Goal: Find specific page/section: Find specific page/section

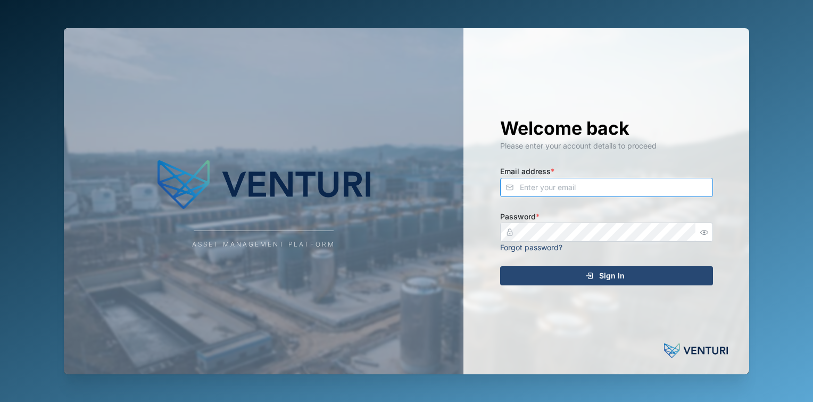
type input "[EMAIL_ADDRESS][DOMAIN_NAME]"
click at [608, 276] on span "Sign In" at bounding box center [612, 276] width 26 height 18
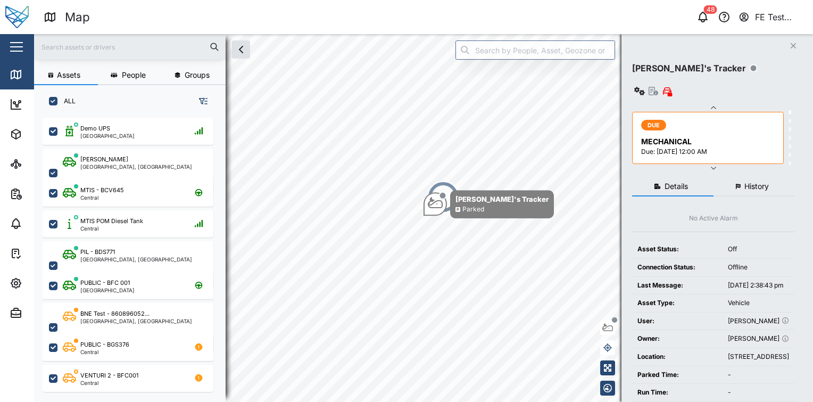
click at [11, 41] on button "button" at bounding box center [16, 47] width 18 height 18
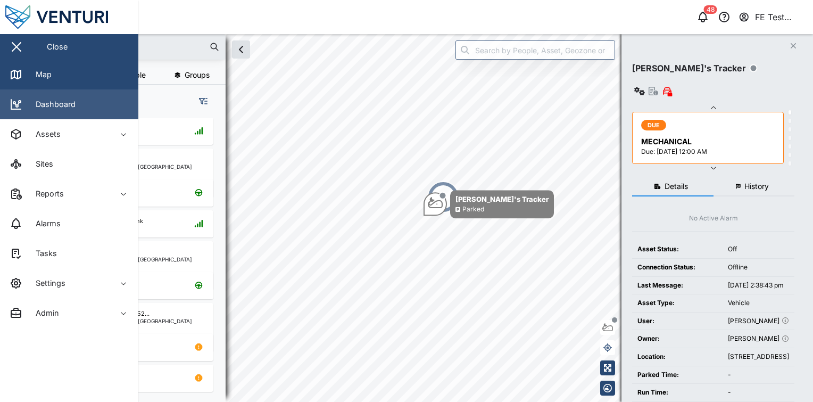
click at [71, 97] on link "Dashboard" at bounding box center [69, 104] width 138 height 30
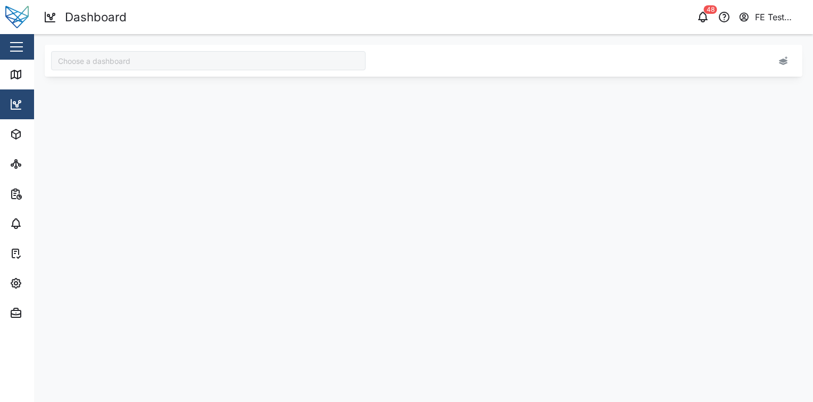
type input "Audit Dashboard"
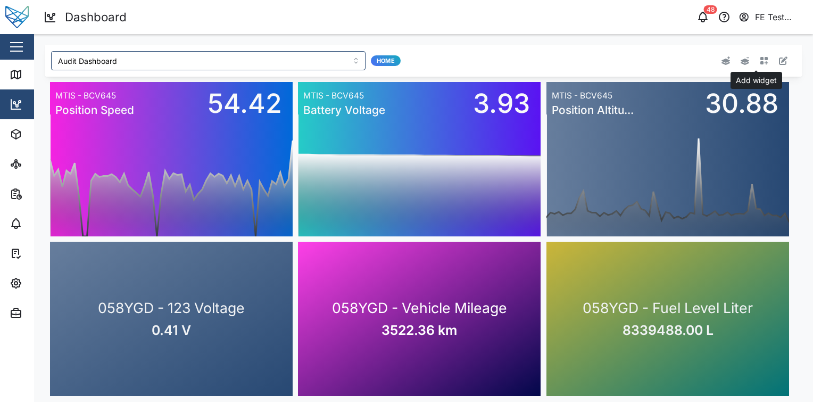
click at [761, 59] on button "button" at bounding box center [764, 60] width 15 height 15
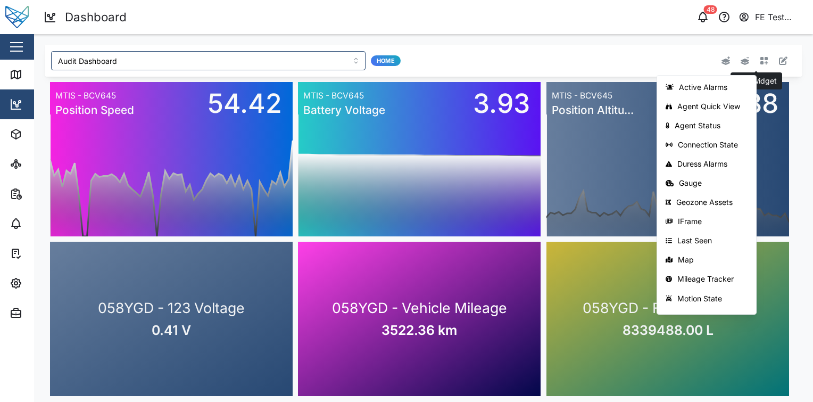
click at [760, 58] on icon "button" at bounding box center [764, 61] width 8 height 8
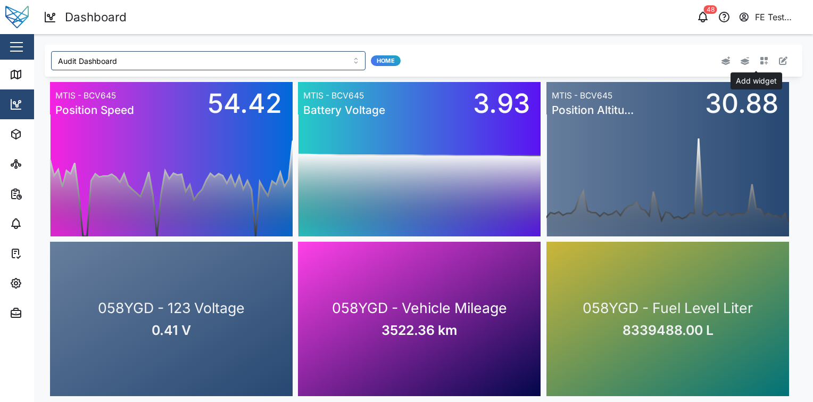
click at [760, 59] on icon "button" at bounding box center [764, 61] width 8 height 8
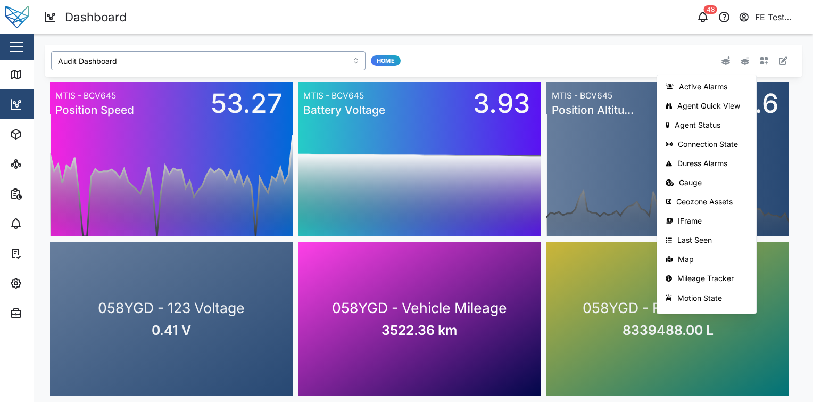
click at [255, 54] on input "Audit Dashboard" at bounding box center [208, 60] width 314 height 19
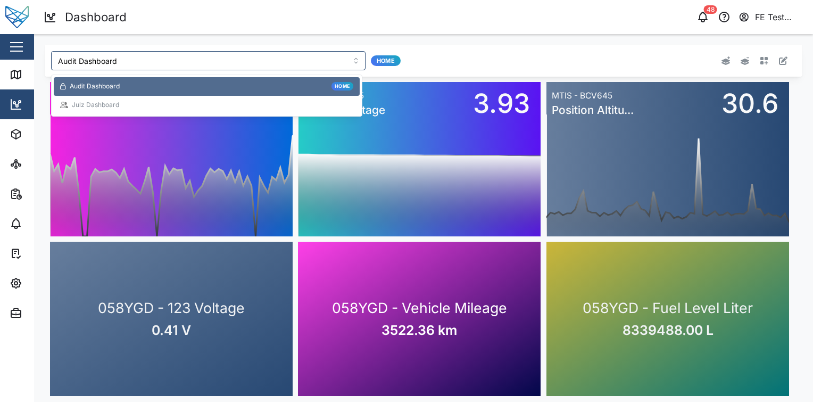
click at [421, 31] on header "Dashboard 48 FE Test Admin" at bounding box center [406, 17] width 813 height 34
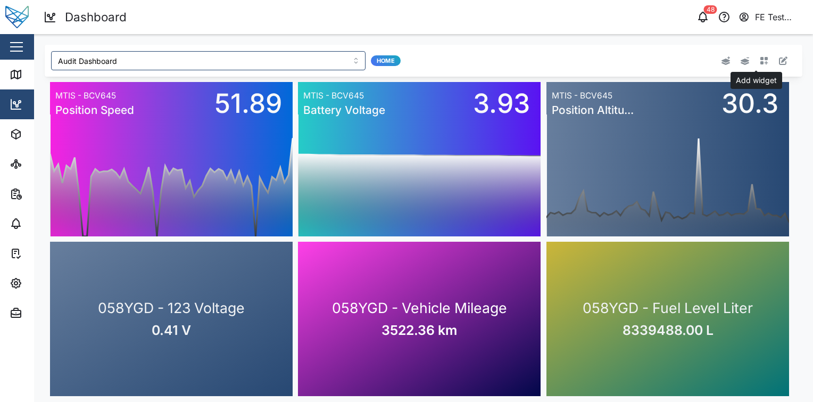
click at [761, 63] on button "button" at bounding box center [764, 60] width 15 height 15
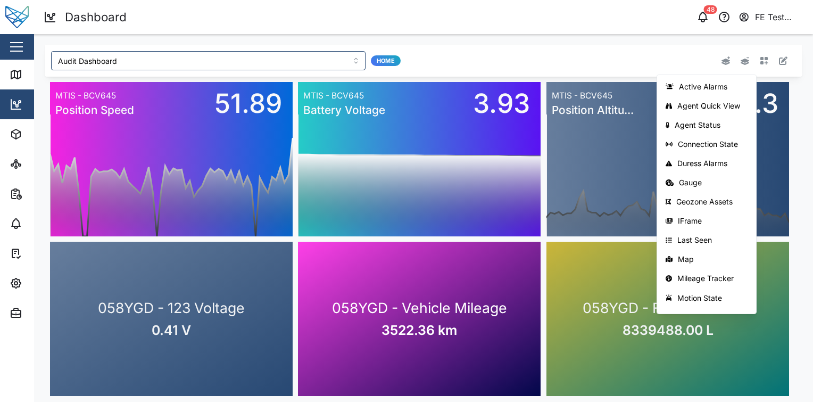
click at [631, 49] on div "Active Alarms Agent Quick View Agent Status Connection State Duress Alarms Gaug…" at bounding box center [643, 61] width 314 height 28
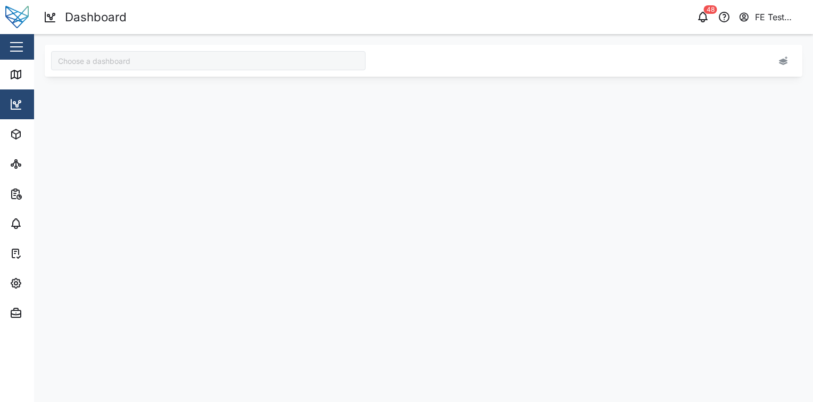
type input "Audit Dashboard"
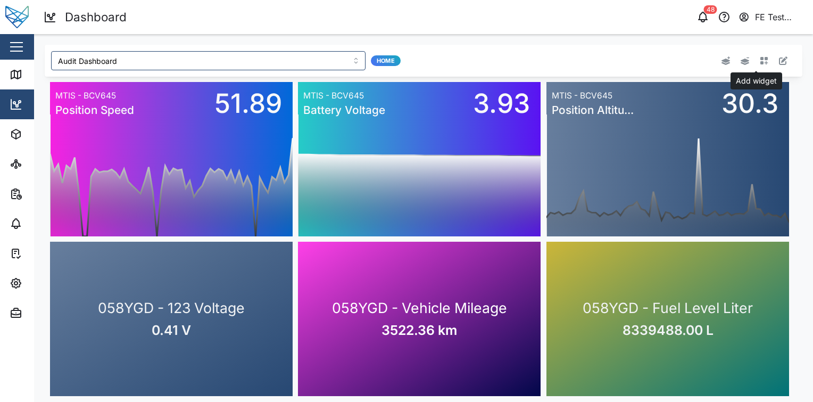
click at [757, 63] on button "button" at bounding box center [764, 60] width 15 height 15
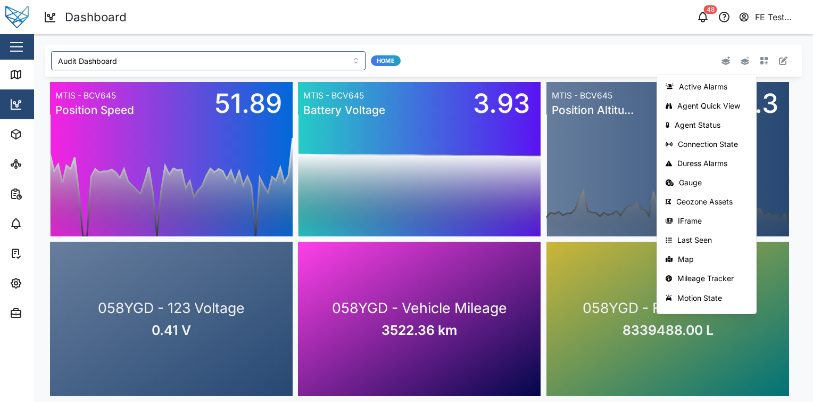
scroll to position [111, 0]
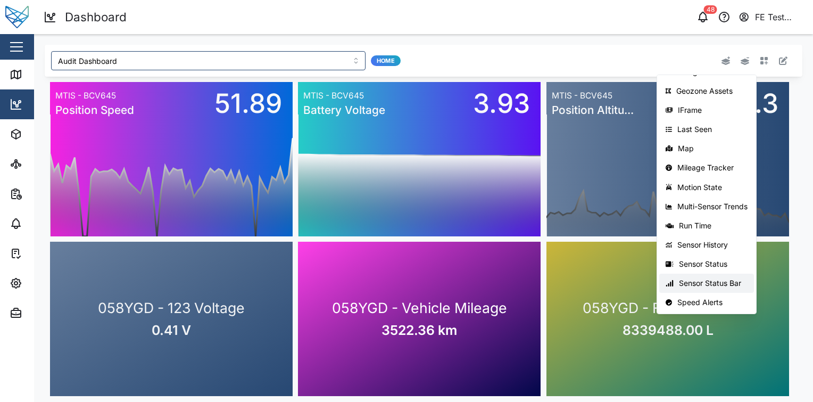
click at [700, 277] on button "Sensor Status Bar" at bounding box center [706, 282] width 95 height 19
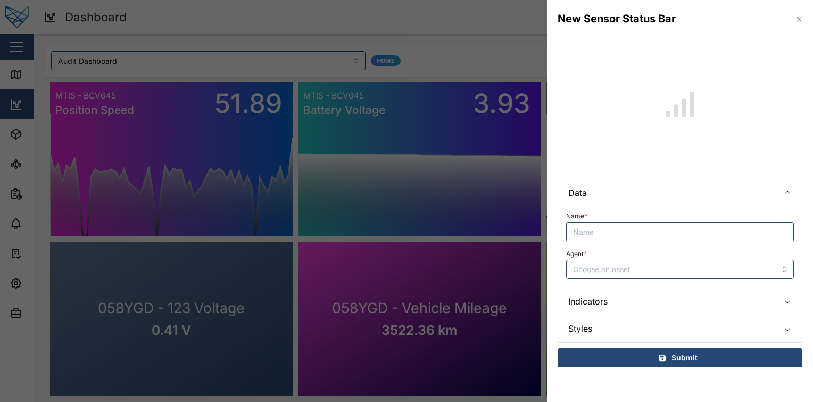
click at [799, 19] on icon "button" at bounding box center [799, 18] width 5 height 5
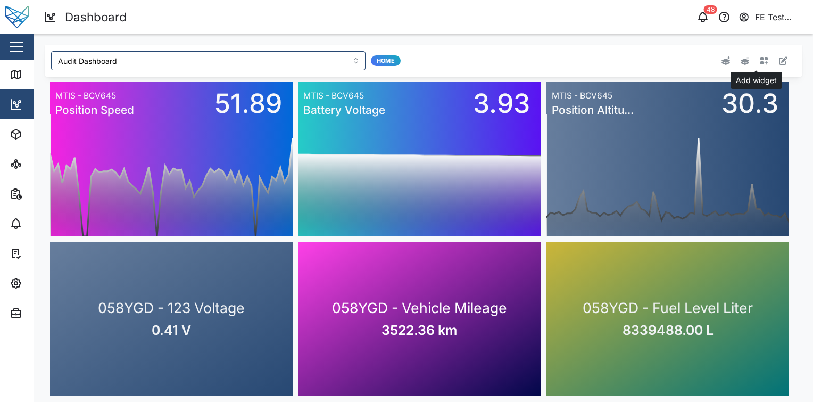
click at [760, 62] on icon "button" at bounding box center [764, 61] width 8 height 8
click at [543, 21] on div "48 FE Test Admin" at bounding box center [623, 17] width 380 height 15
